Goal: Task Accomplishment & Management: Manage account settings

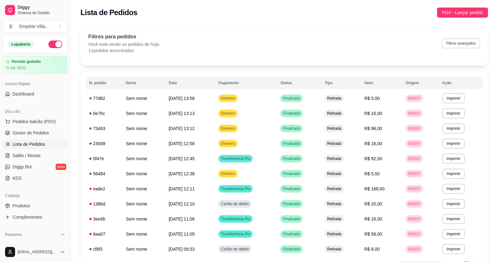
click at [452, 44] on button "Filtros avançados" at bounding box center [460, 43] width 38 height 10
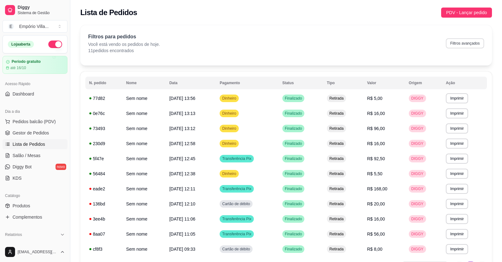
select select "0"
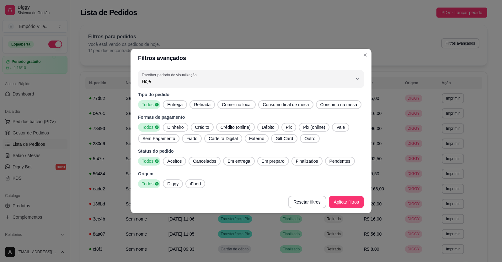
click at [197, 106] on span "Retirada" at bounding box center [203, 104] width 22 height 6
click at [157, 103] on div "Todos" at bounding box center [148, 104] width 20 height 9
click at [289, 128] on span "Pix" at bounding box center [289, 127] width 11 height 6
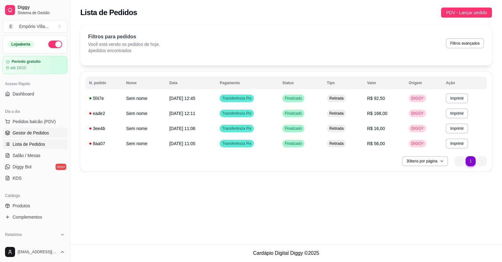
click at [43, 131] on span "Gestor de Pedidos" at bounding box center [31, 133] width 36 height 6
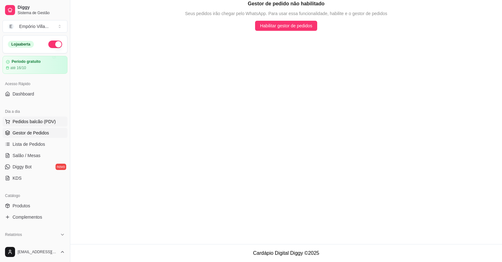
click at [33, 122] on span "Pedidos balcão (PDV)" at bounding box center [34, 121] width 43 height 6
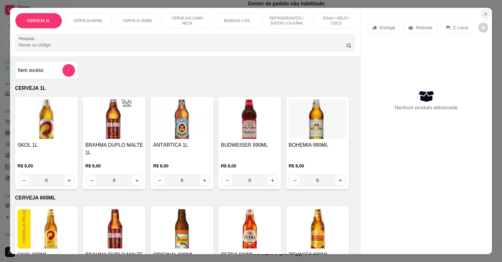
click at [485, 14] on icon "Close" at bounding box center [485, 14] width 5 height 5
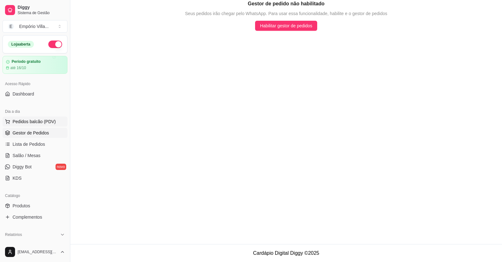
click at [27, 122] on span "Pedidos balcão (PDV)" at bounding box center [34, 121] width 43 height 6
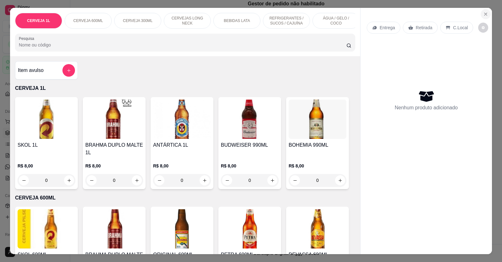
click at [485, 13] on icon "Close" at bounding box center [486, 14] width 3 height 3
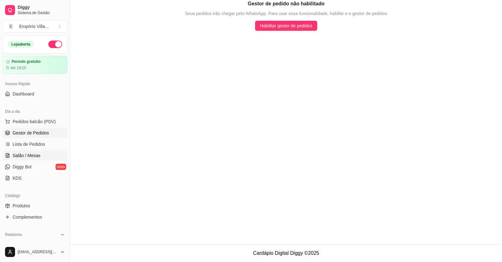
click at [22, 155] on span "Salão / Mesas" at bounding box center [27, 155] width 28 height 6
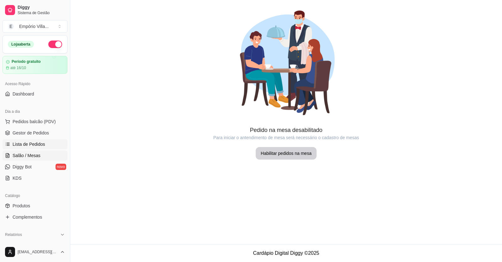
click at [22, 140] on link "Lista de Pedidos" at bounding box center [35, 144] width 65 height 10
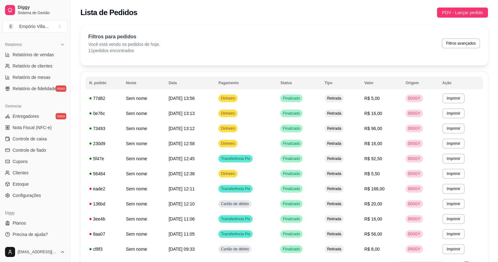
scroll to position [40, 0]
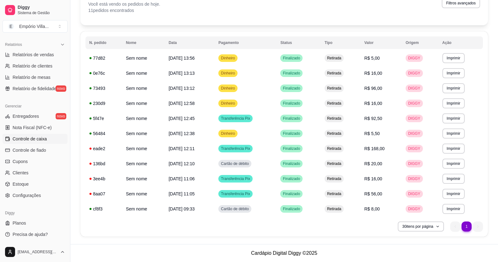
click at [24, 139] on span "Controle de caixa" at bounding box center [30, 139] width 34 height 6
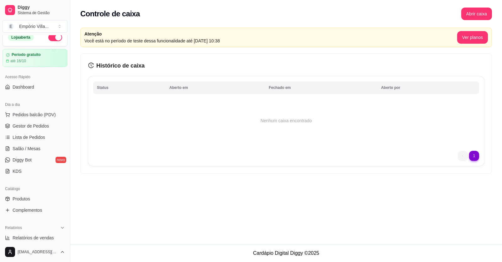
scroll to position [2, 0]
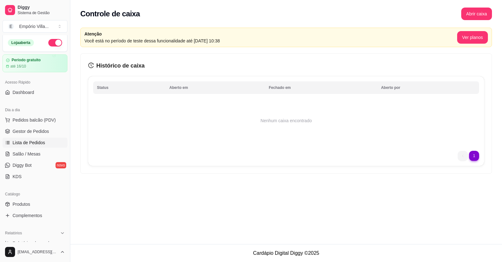
click at [34, 141] on span "Lista de Pedidos" at bounding box center [29, 142] width 33 height 6
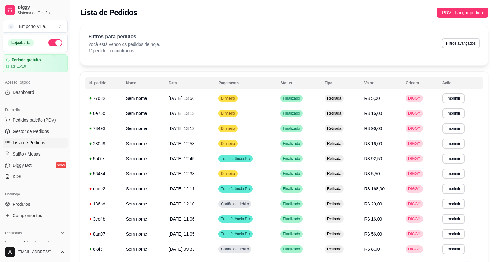
click at [461, 43] on button "Filtros avançados" at bounding box center [460, 43] width 38 height 10
select select "0"
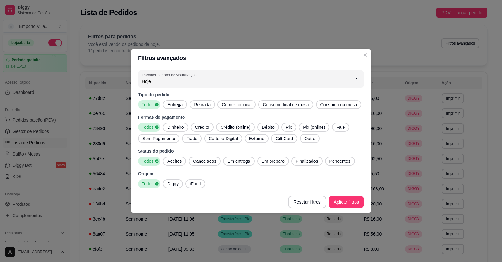
click at [292, 127] on span "Pix" at bounding box center [289, 127] width 11 height 6
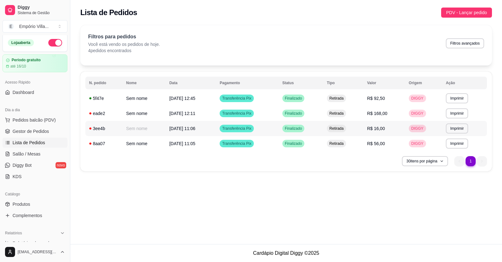
click at [196, 128] on span "[DATE] 11:06" at bounding box center [183, 128] width 26 height 5
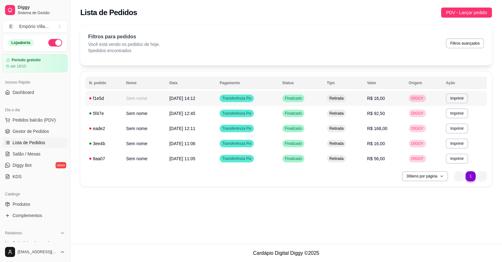
click at [177, 98] on span "[DATE] 14:12" at bounding box center [183, 98] width 26 height 5
